Goal: Information Seeking & Learning: Learn about a topic

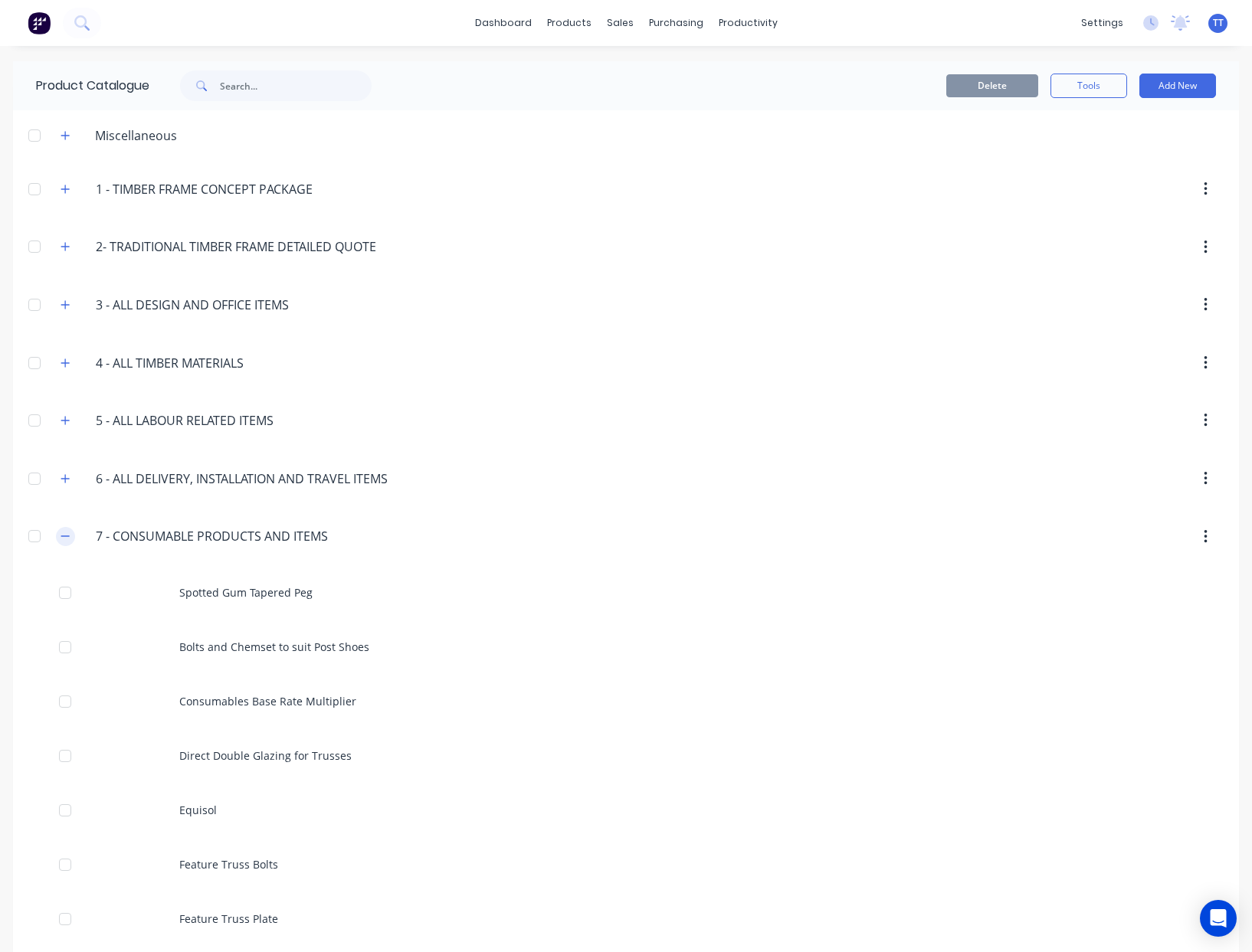
click at [62, 536] on icon "button" at bounding box center [66, 536] width 9 height 1
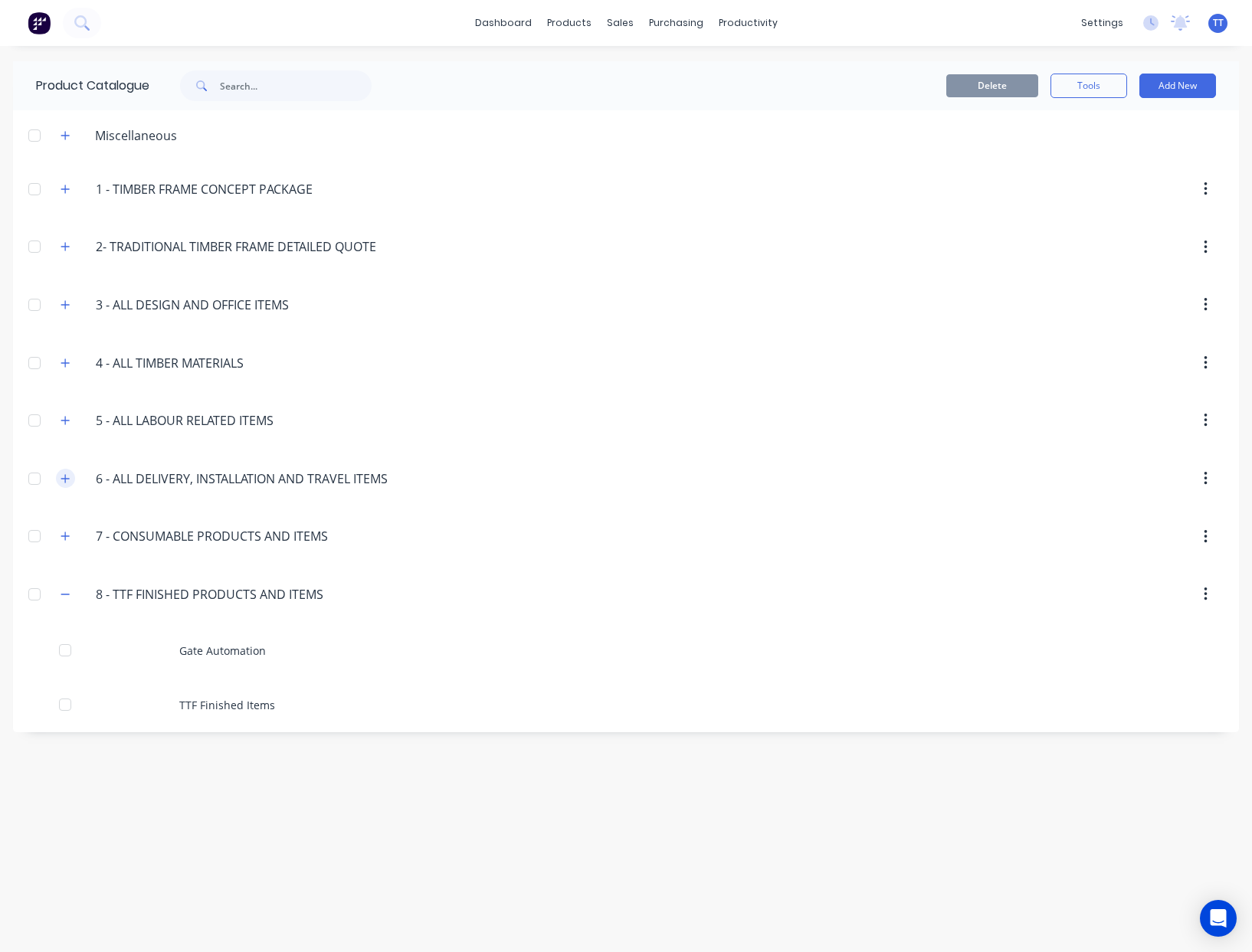
click at [65, 479] on icon "button" at bounding box center [66, 478] width 9 height 9
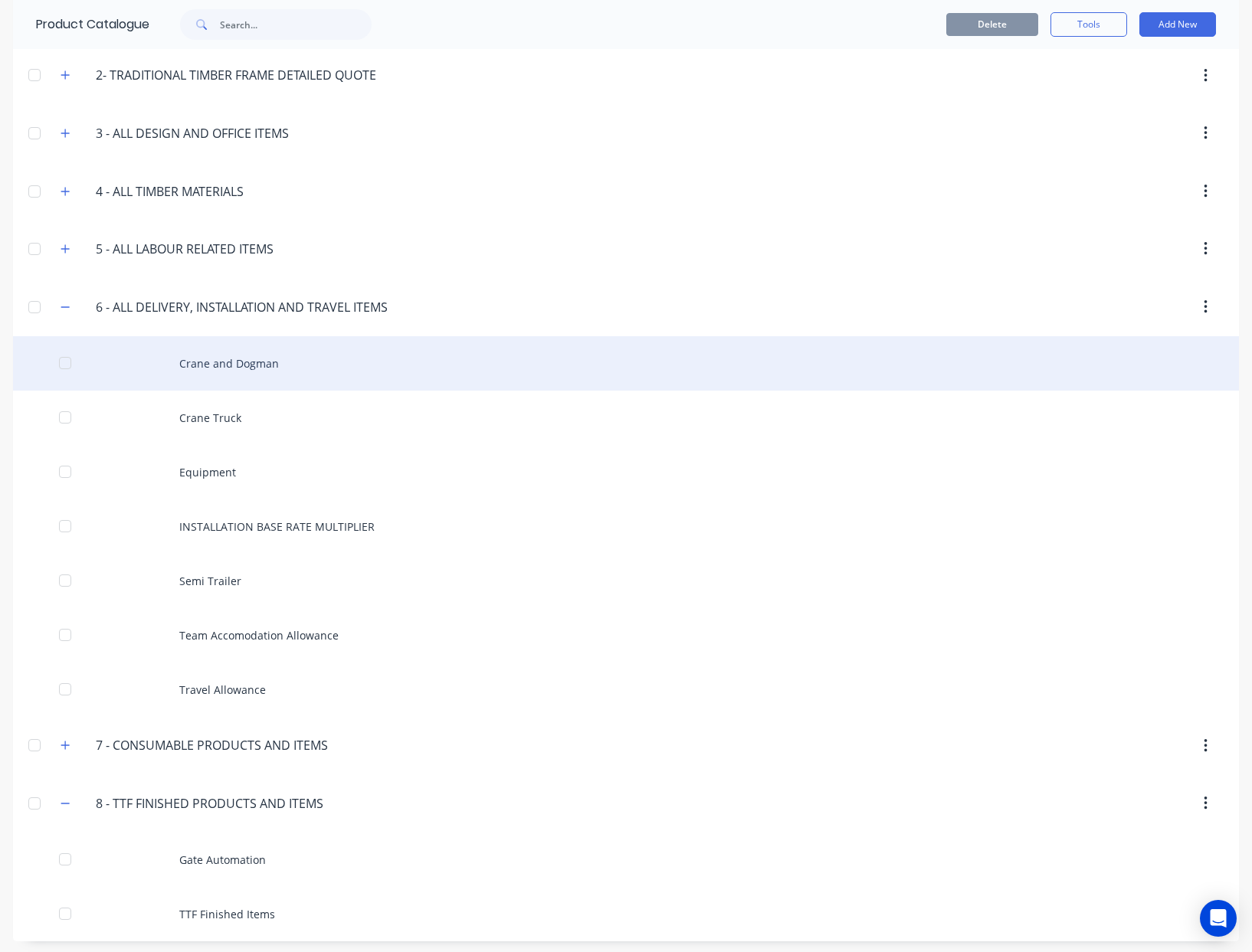
scroll to position [176, 0]
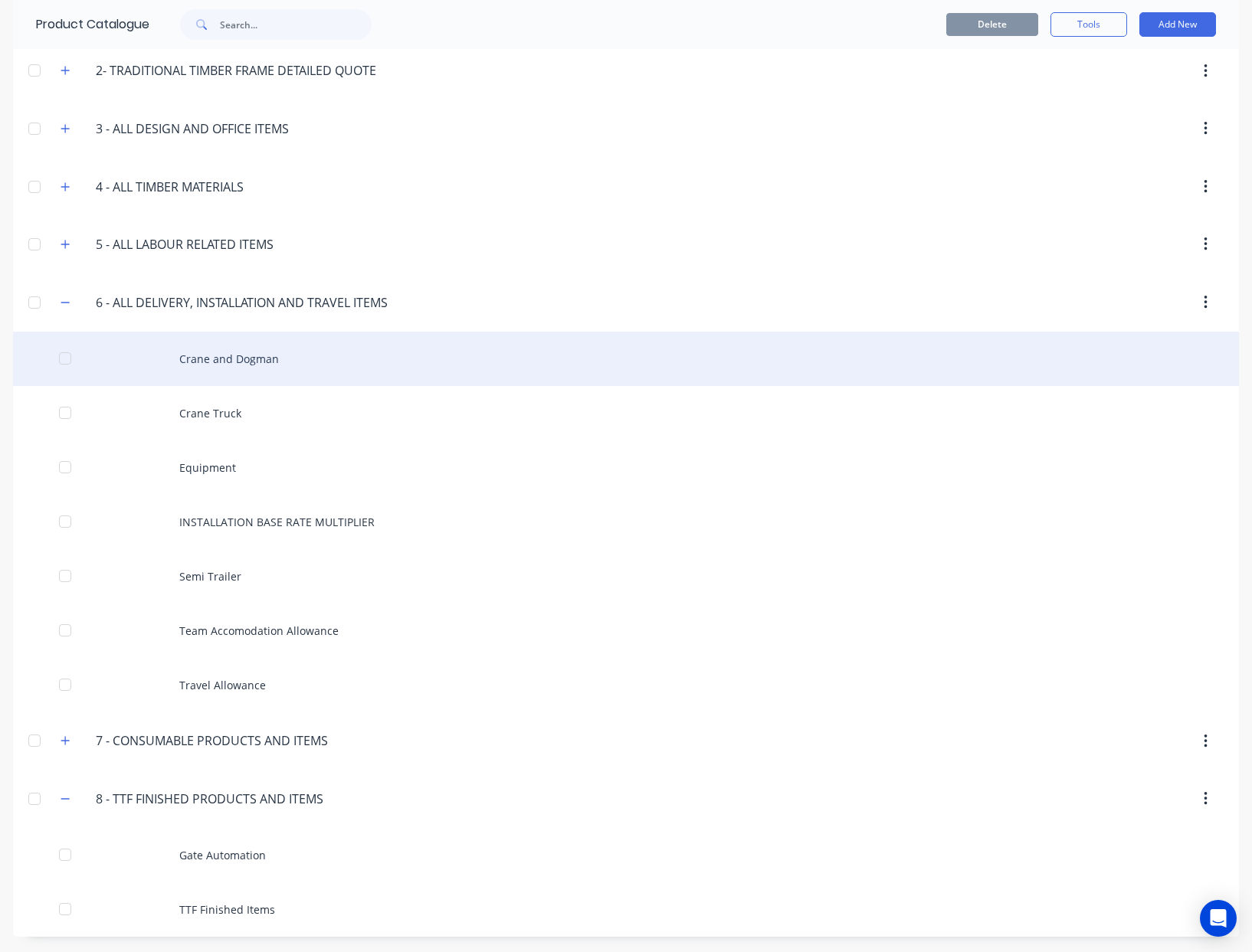
click at [230, 358] on div "Crane and Dogman" at bounding box center [626, 359] width 1226 height 55
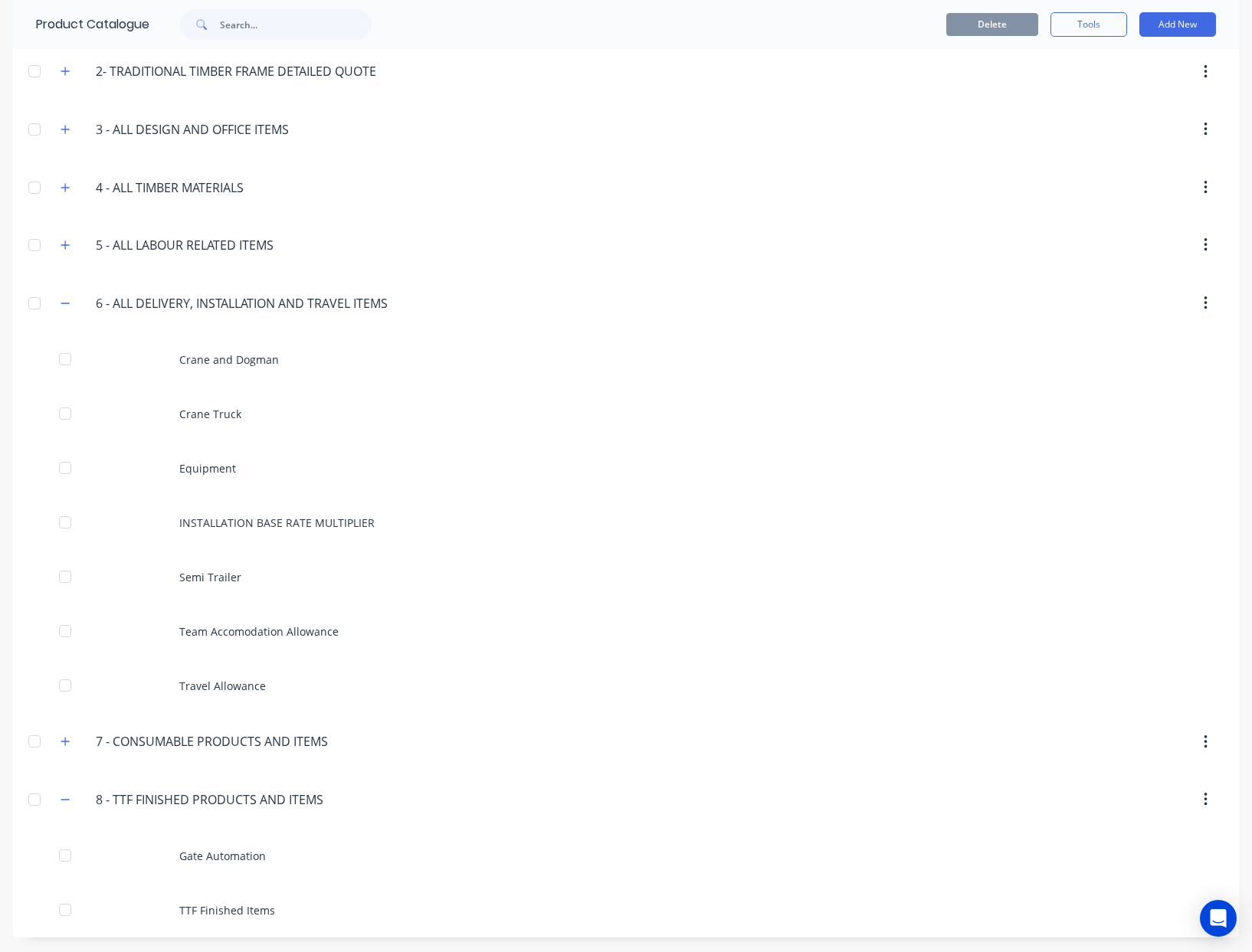
scroll to position [176, 0]
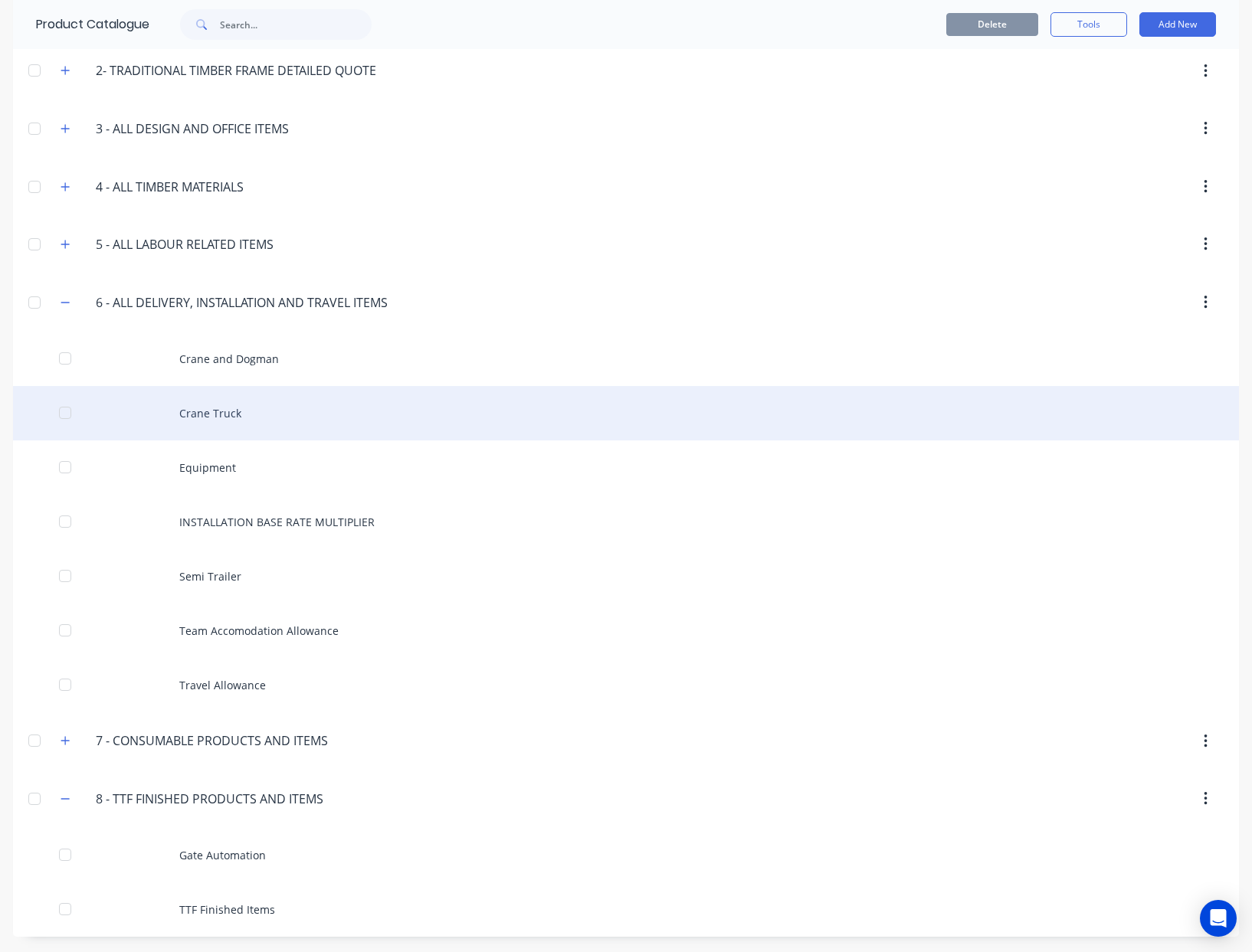
click at [202, 411] on div "Crane Truck" at bounding box center [626, 413] width 1226 height 55
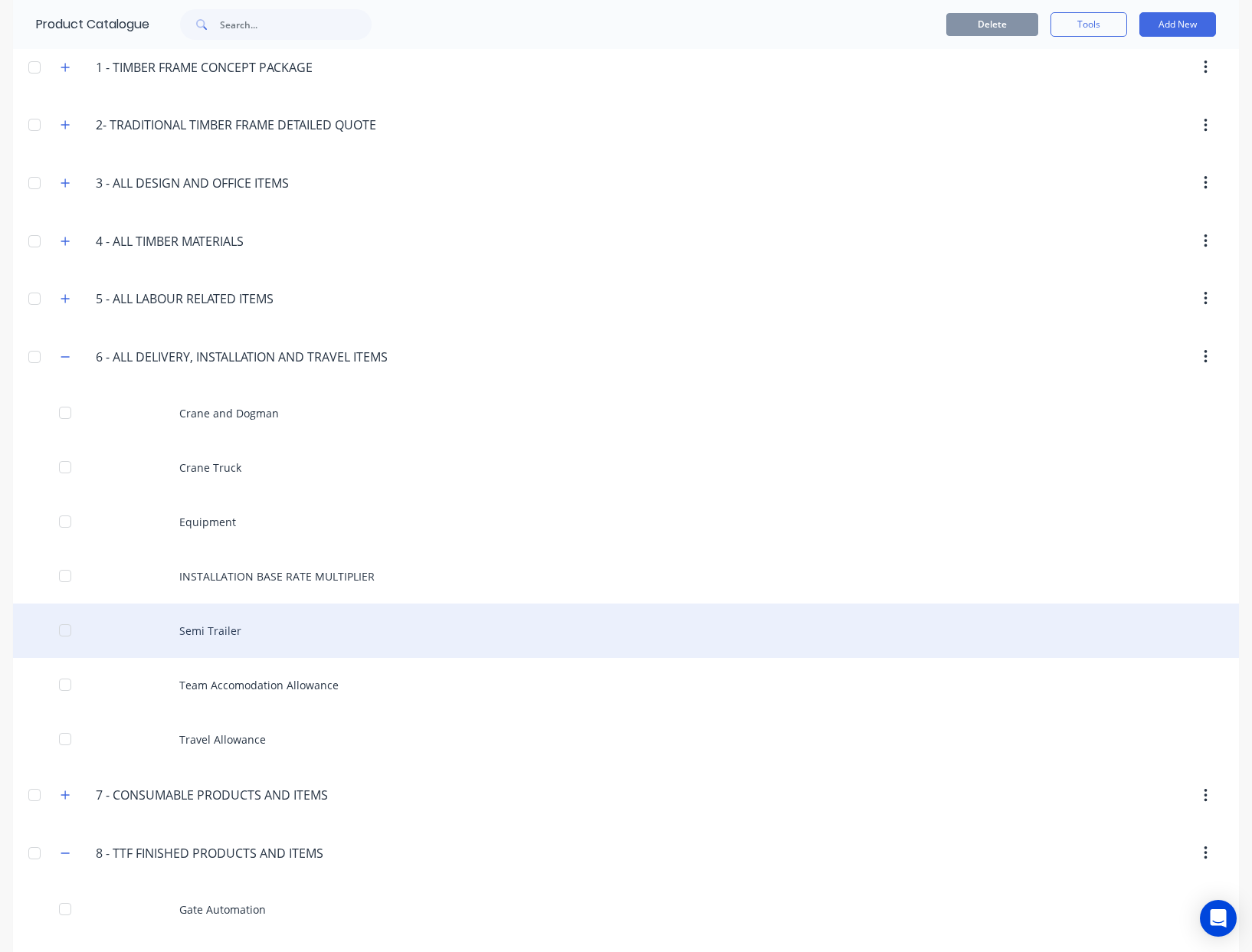
scroll to position [153, 0]
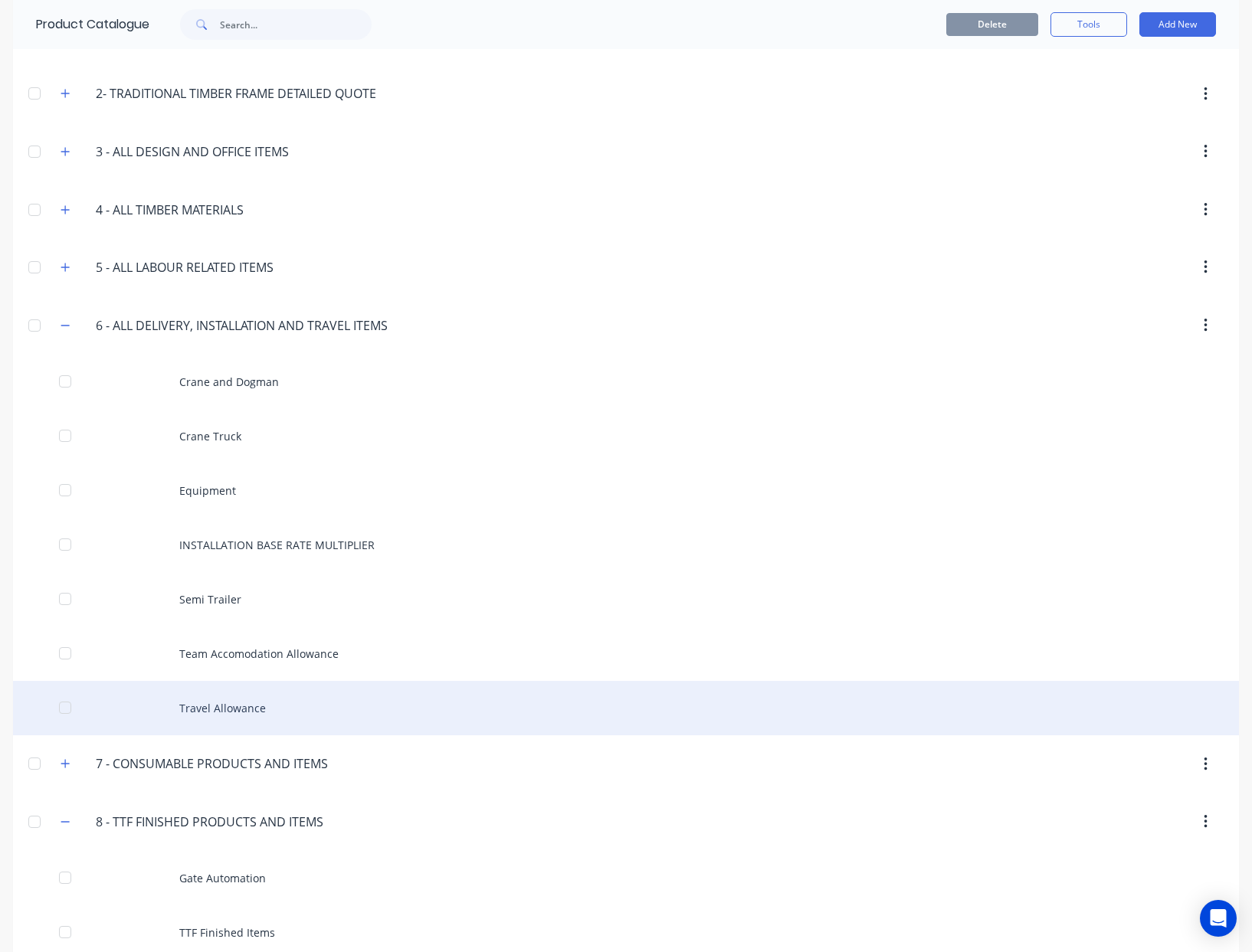
click at [236, 704] on div "Travel Allowance" at bounding box center [626, 708] width 1226 height 55
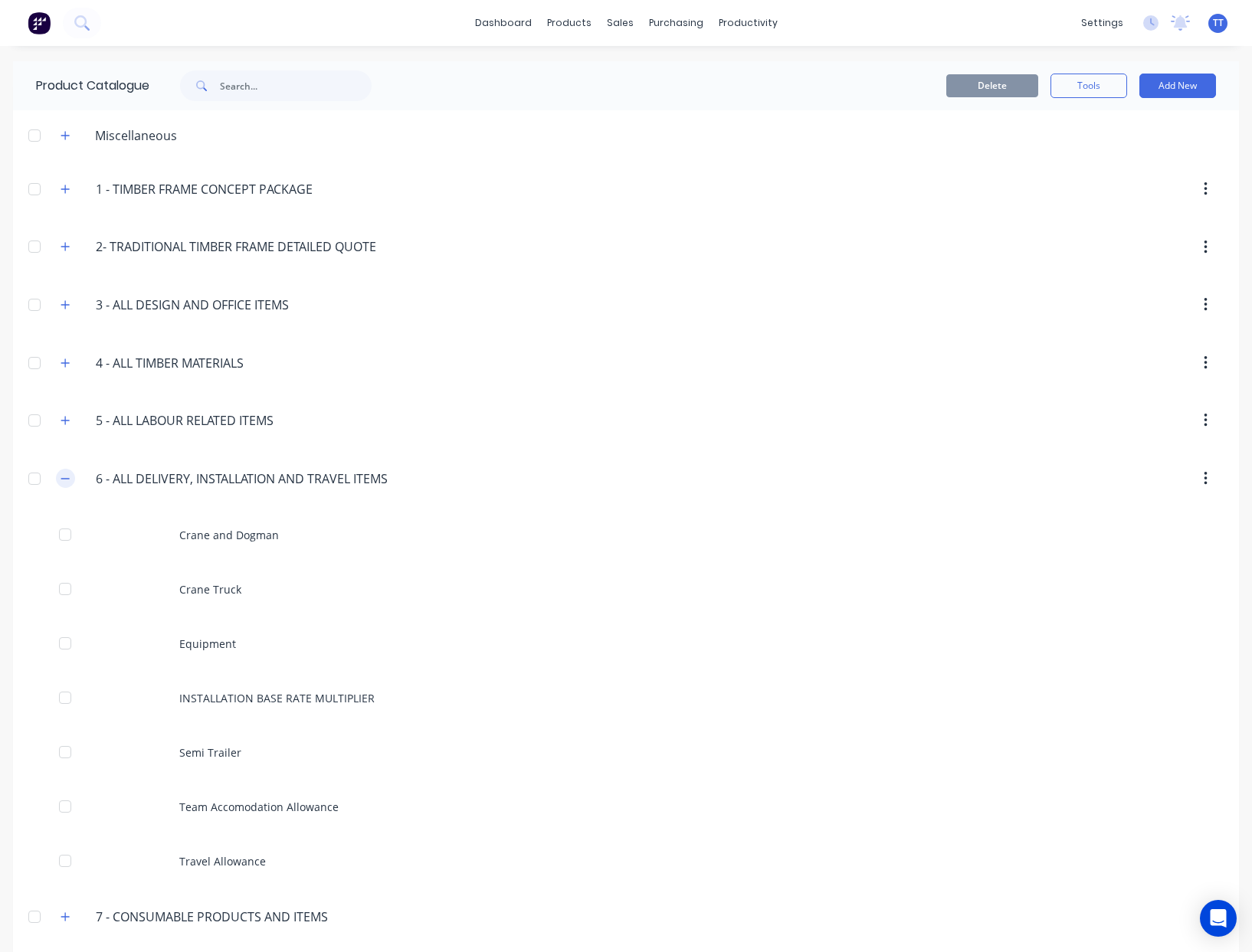
click at [62, 479] on icon "button" at bounding box center [66, 478] width 9 height 1
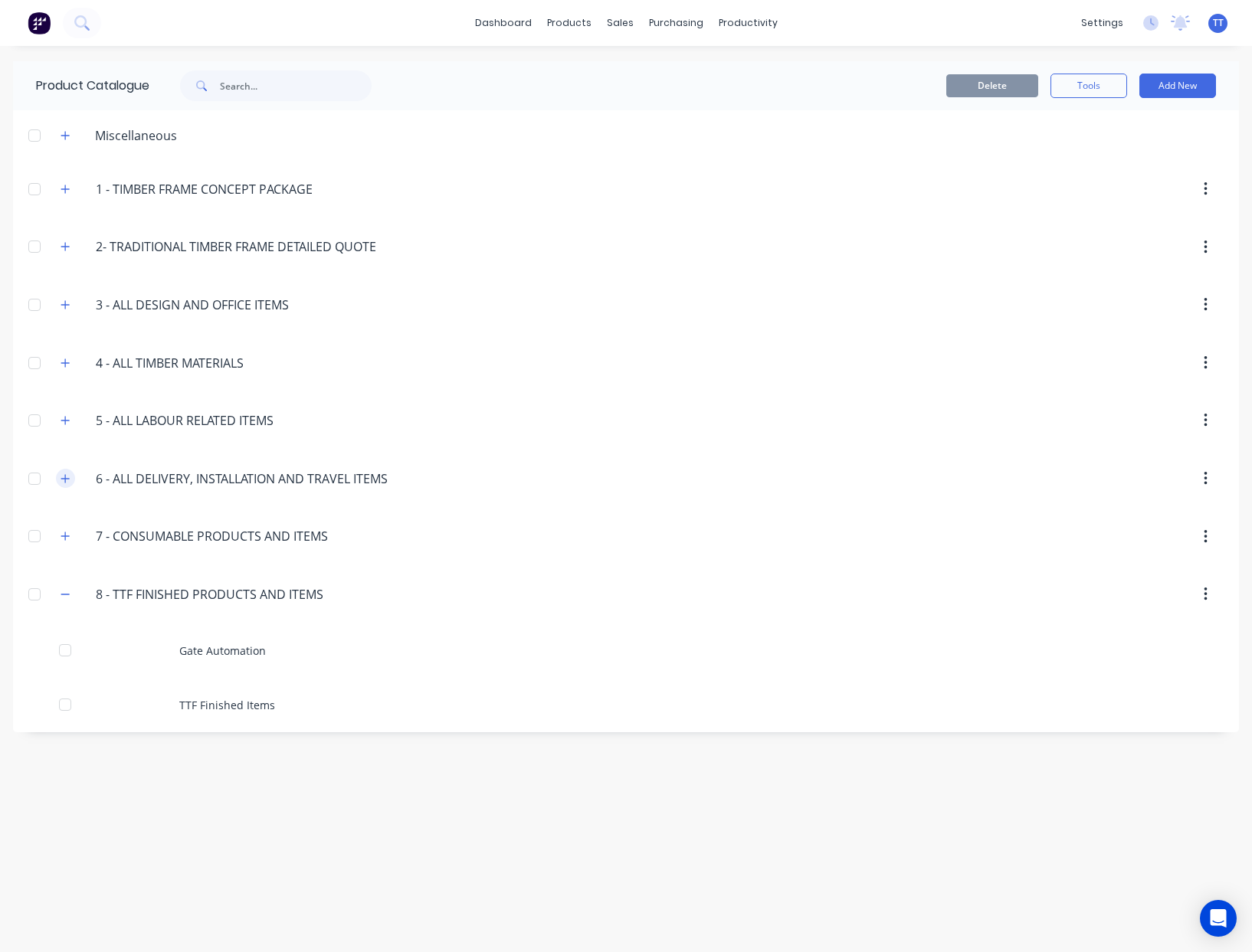
click at [66, 476] on icon "button" at bounding box center [66, 478] width 9 height 9
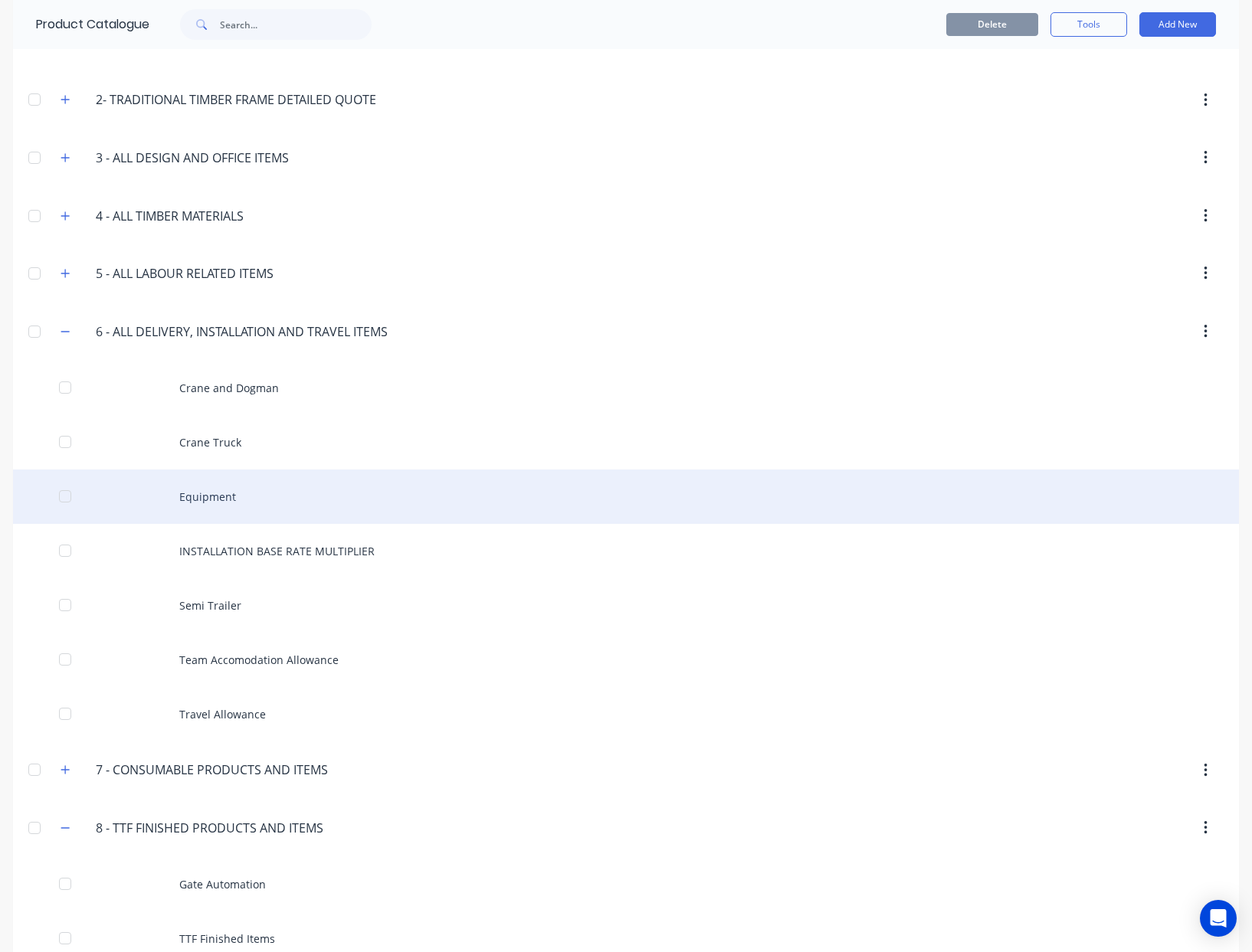
scroll to position [153, 0]
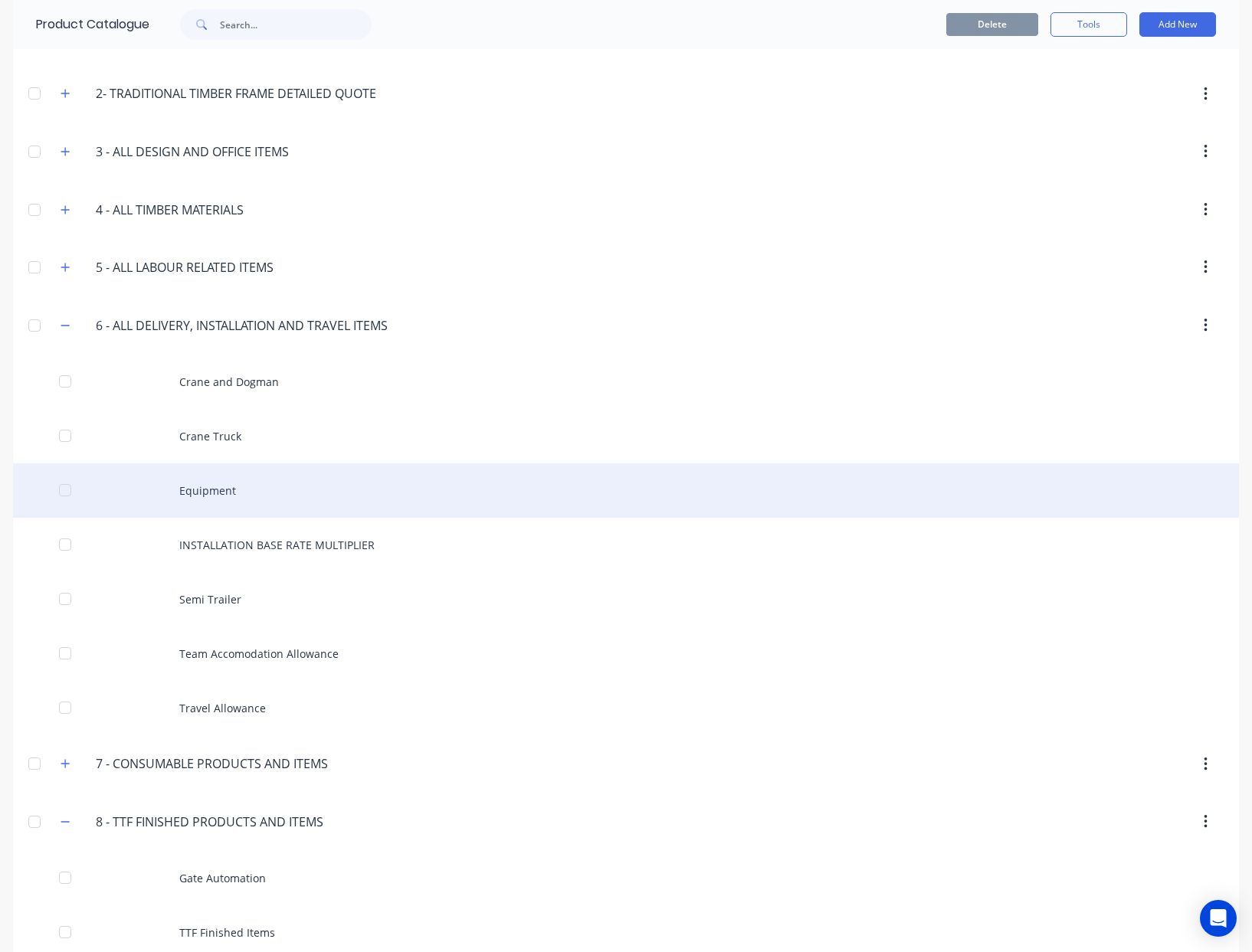
click at [200, 486] on div "Equipment" at bounding box center [626, 490] width 1226 height 55
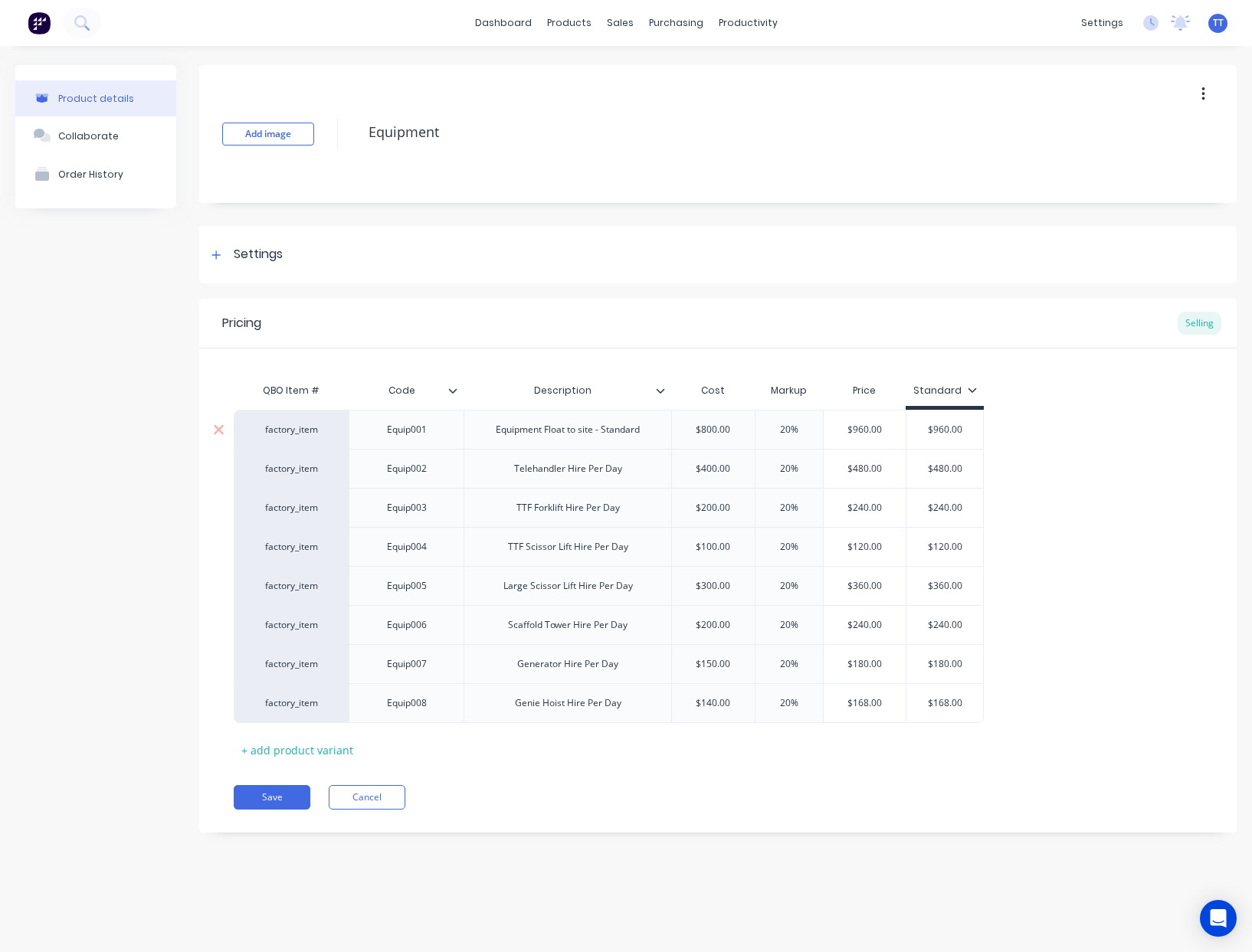
type textarea "x"
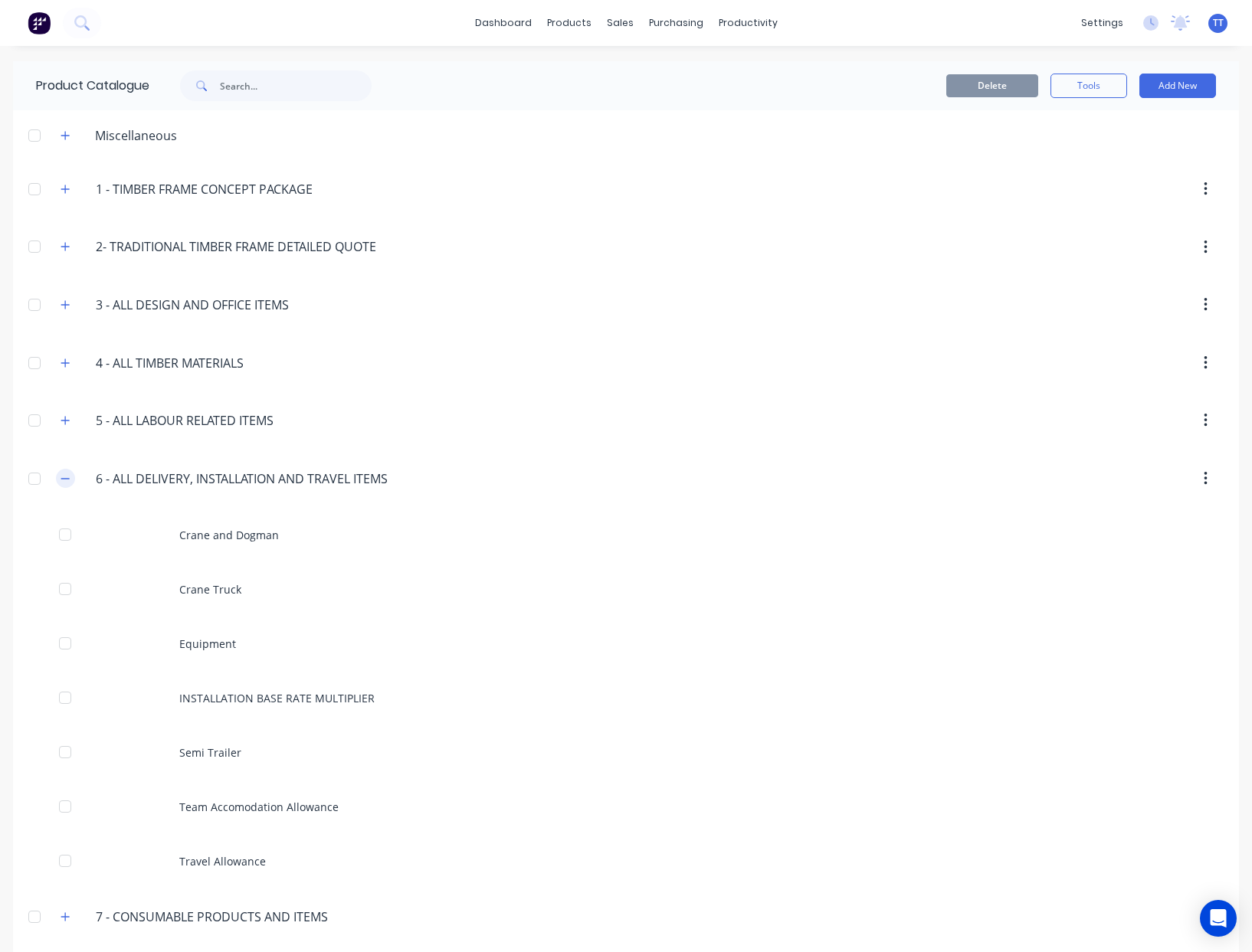
click at [61, 479] on icon "button" at bounding box center [65, 478] width 10 height 10
